Goal: Check status: Check status

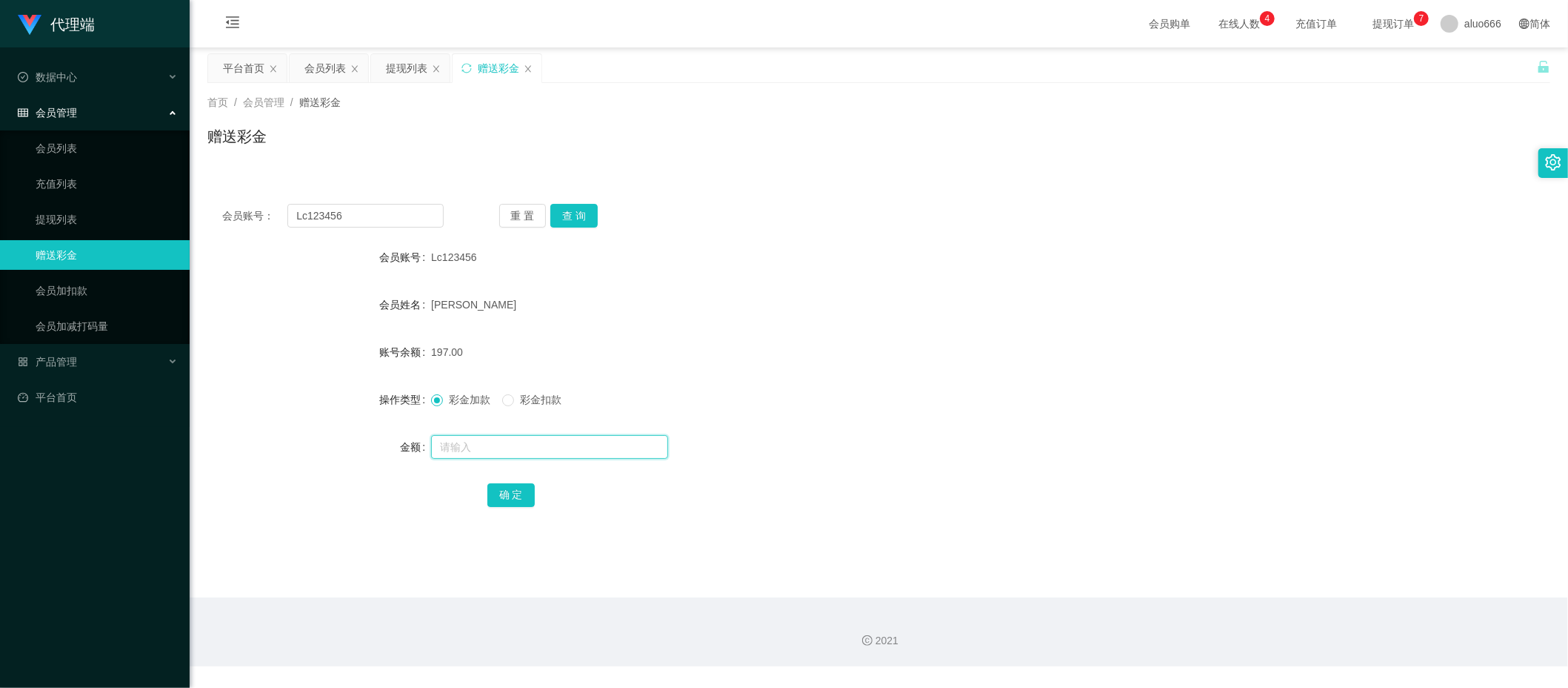
drag, startPoint x: 0, startPoint y: 0, endPoint x: 478, endPoint y: 441, distance: 650.4
click at [478, 441] on input "text" at bounding box center [549, 446] width 237 height 24
type input "24"
drag, startPoint x: 504, startPoint y: 485, endPoint x: 513, endPoint y: 483, distance: 9.2
click at [504, 485] on button "确 定" at bounding box center [511, 494] width 47 height 24
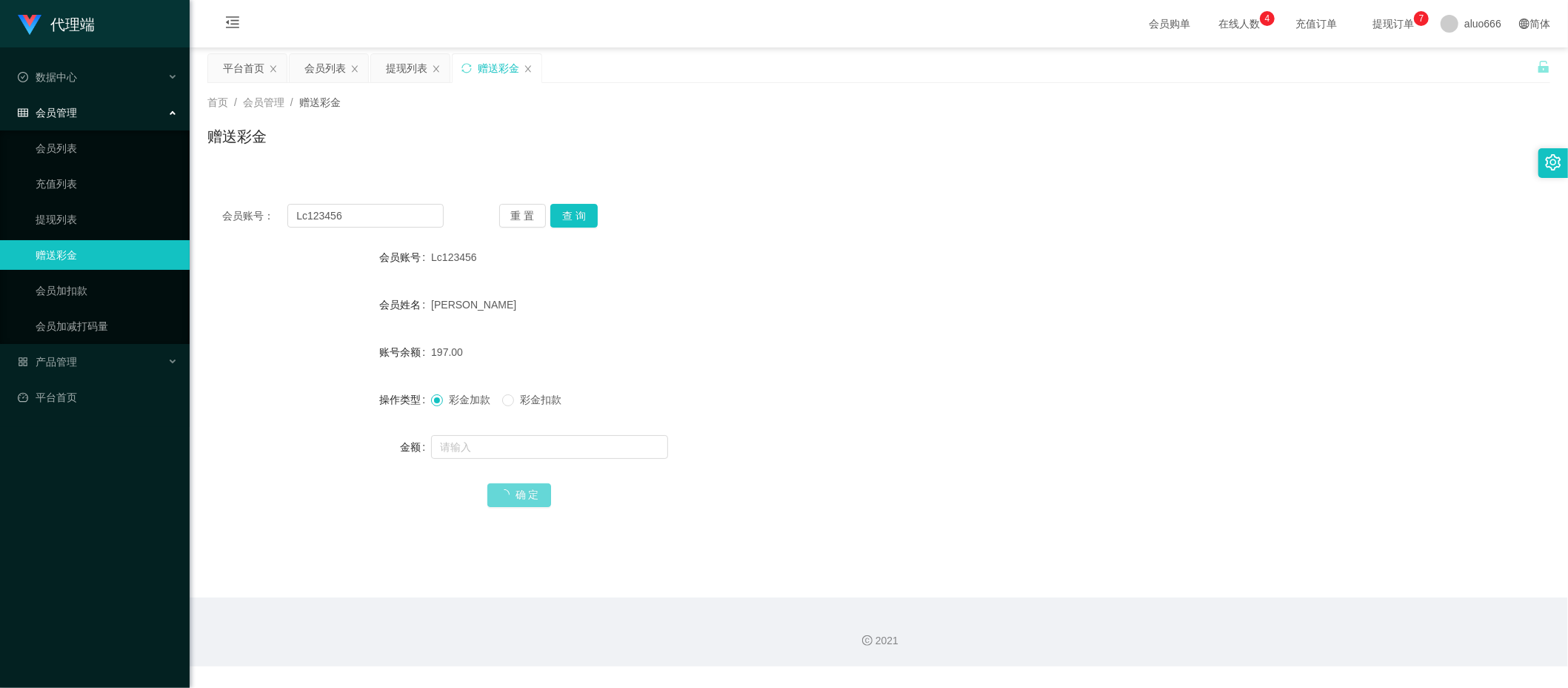
drag, startPoint x: 946, startPoint y: 304, endPoint x: 994, endPoint y: 292, distance: 49.5
click at [948, 304] on div "[PERSON_NAME]" at bounding box center [823, 304] width 784 height 29
click at [467, 448] on input "text" at bounding box center [549, 446] width 237 height 24
type input "8"
click at [510, 487] on button "确 定" at bounding box center [511, 494] width 47 height 24
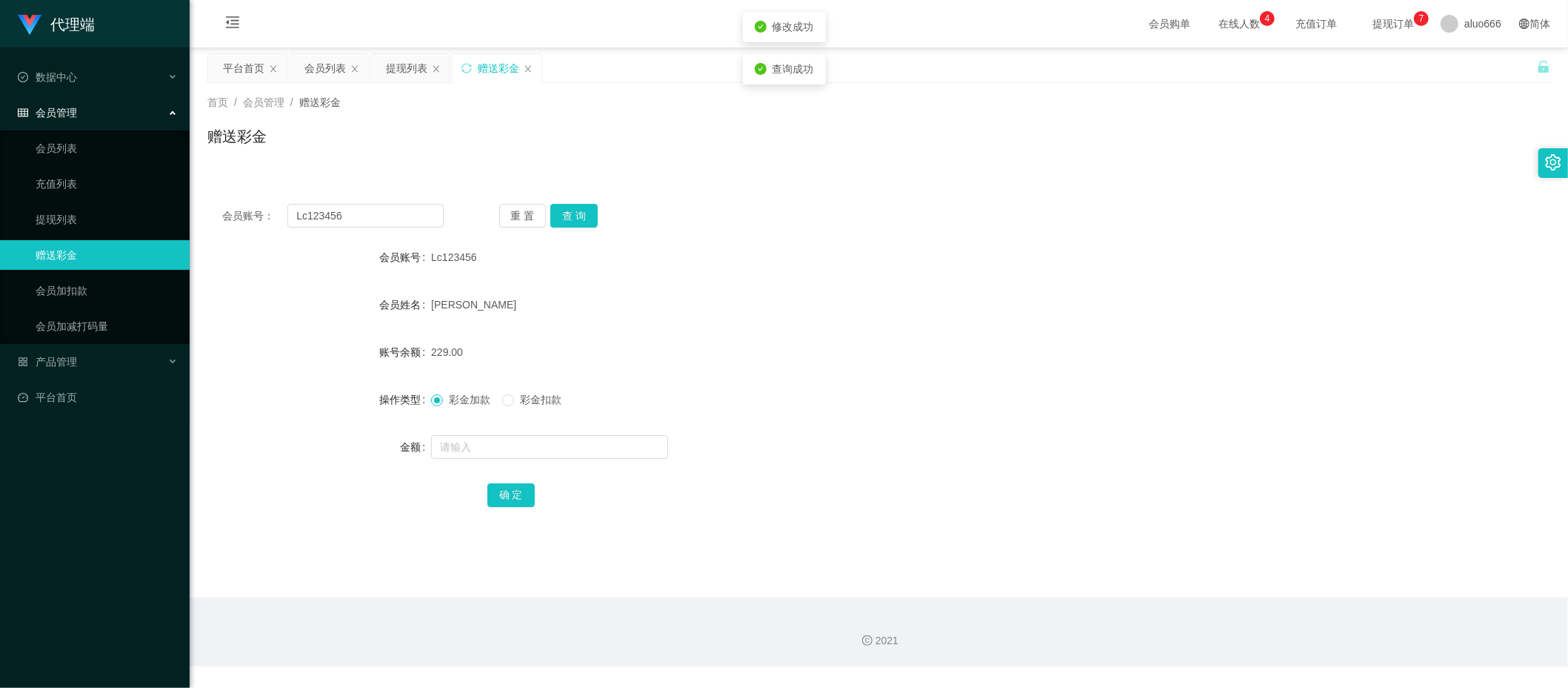
click at [842, 288] on form "会员账号 Lc123456 会员姓名 [PERSON_NAME] 账号余额 229.00 操作类型 彩金加款 彩金扣款 金额 确 定" at bounding box center [879, 375] width 1343 height 267
click at [69, 183] on link "充值列表" at bounding box center [107, 183] width 143 height 29
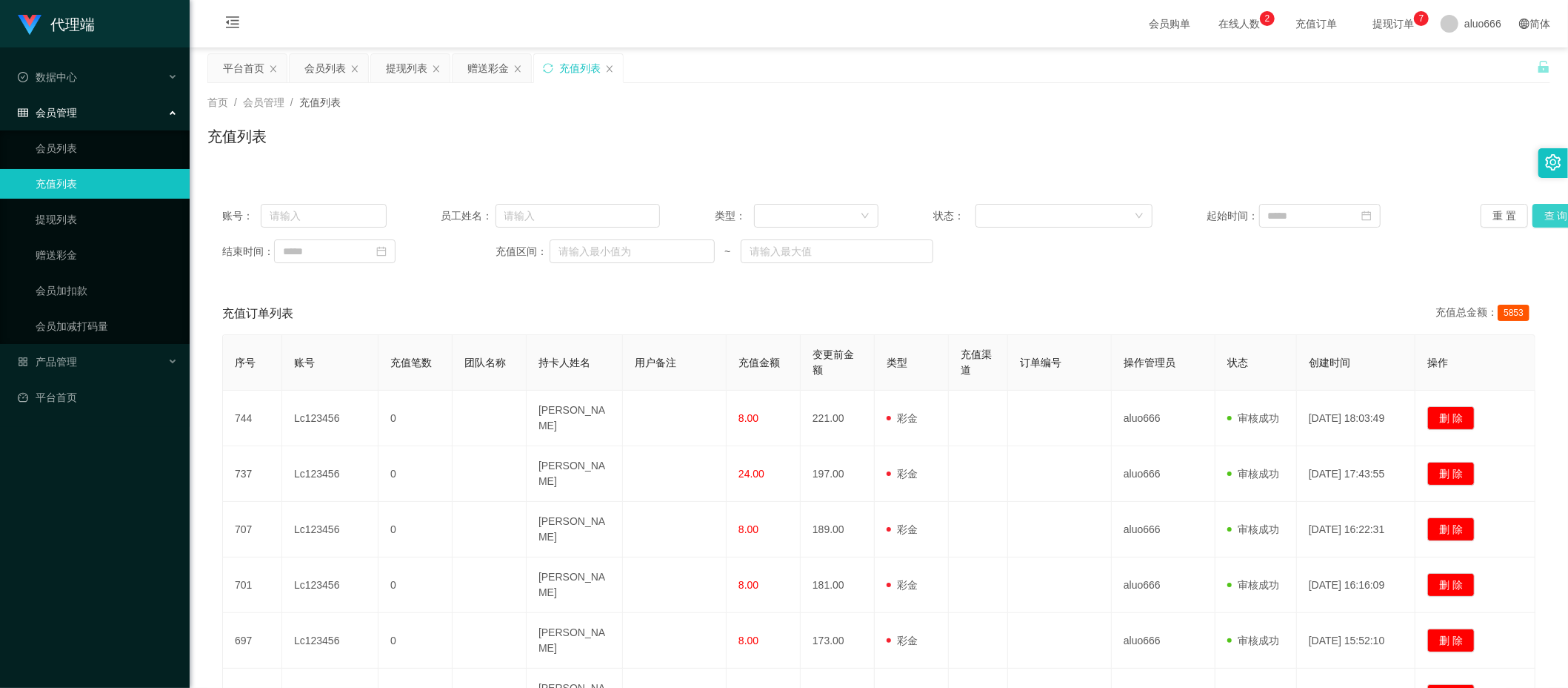
click at [1540, 212] on button "查 询" at bounding box center [1557, 215] width 47 height 24
click at [1539, 215] on button "查 询" at bounding box center [1557, 215] width 47 height 24
